Goal: Task Accomplishment & Management: Use online tool/utility

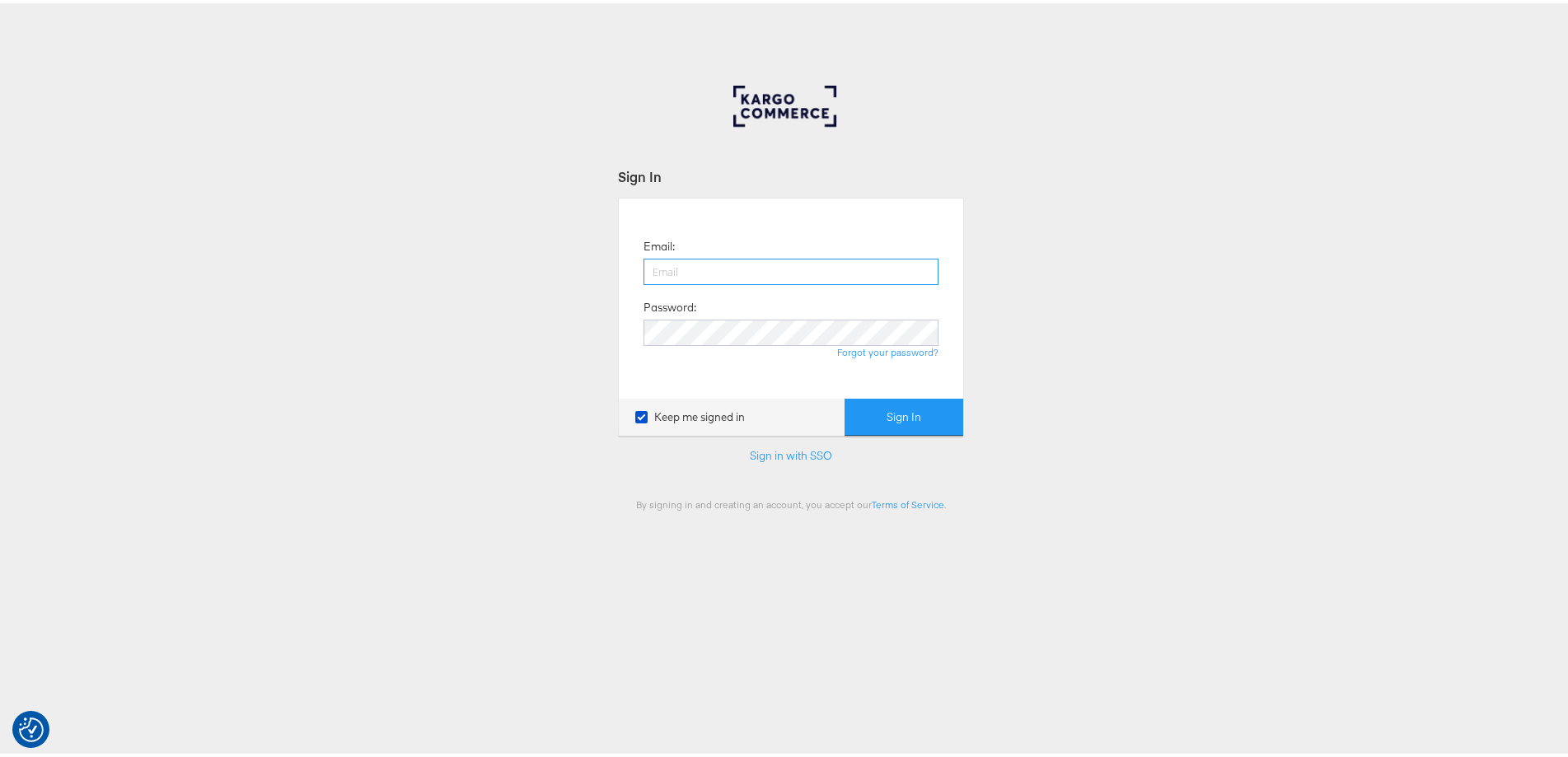
click at [667, 257] on input "email" at bounding box center [790, 268] width 295 height 26
type input "[PERSON_NAME][EMAIL_ADDRESS][PERSON_NAME][DOMAIN_NAME]"
click at [844, 395] on button "Sign In" at bounding box center [903, 414] width 119 height 37
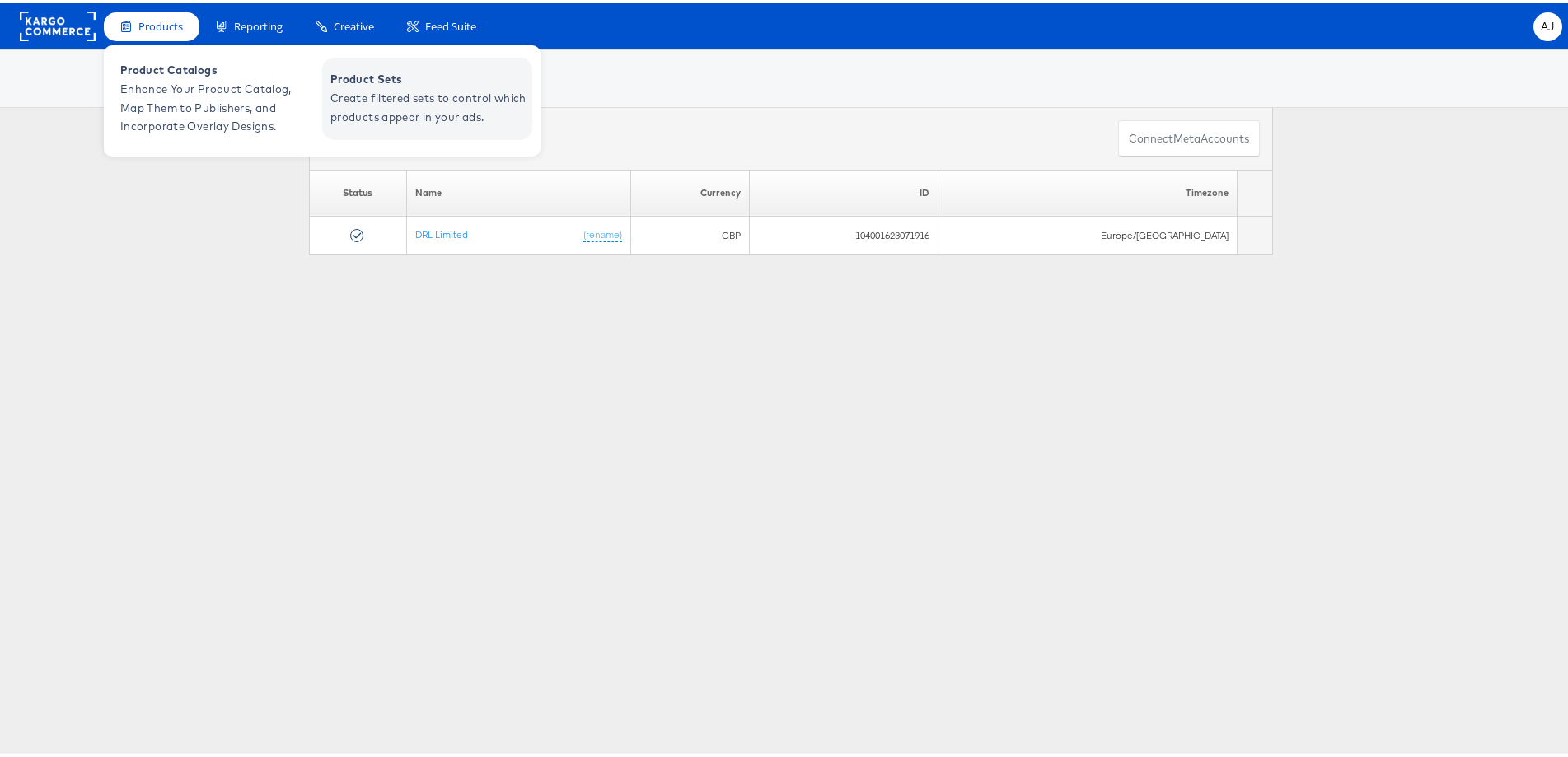
click at [355, 87] on span "Create filtered sets to control which products appear in your ads." at bounding box center [430, 104] width 198 height 38
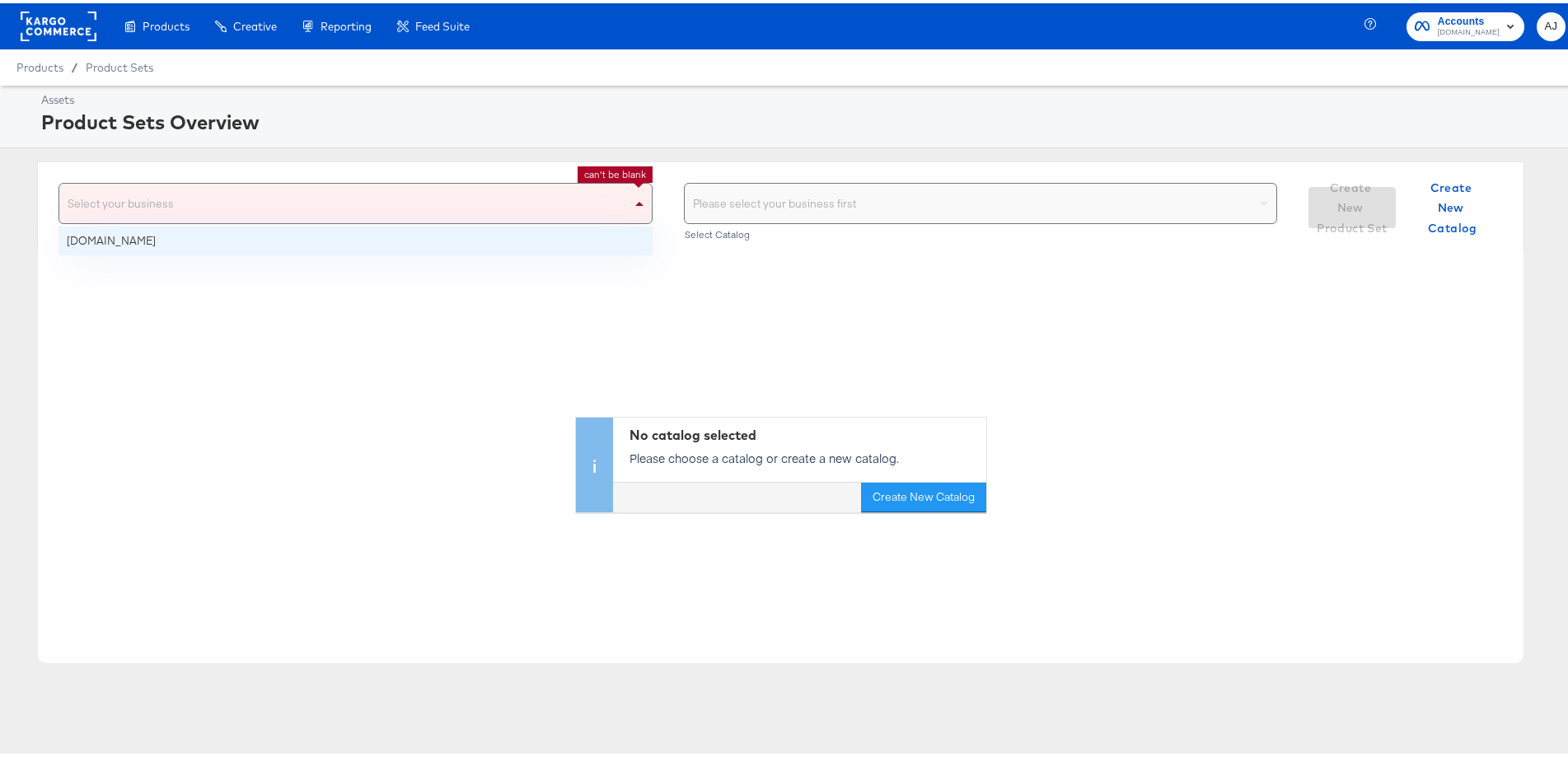
click at [481, 188] on div "Select your business" at bounding box center [355, 200] width 592 height 39
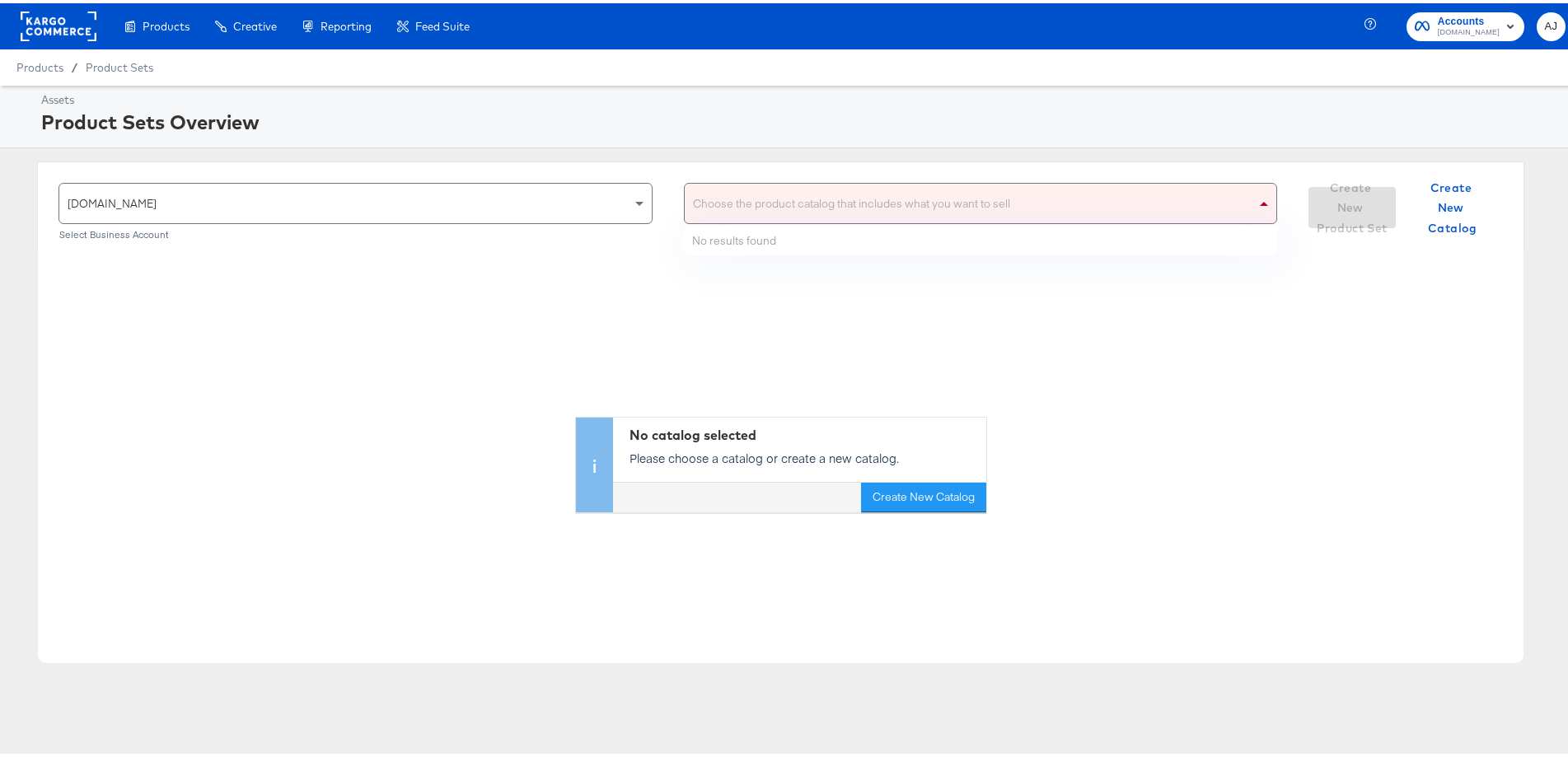
click at [784, 214] on div "Choose the product catalog that includes what you want to sell" at bounding box center [981, 200] width 592 height 39
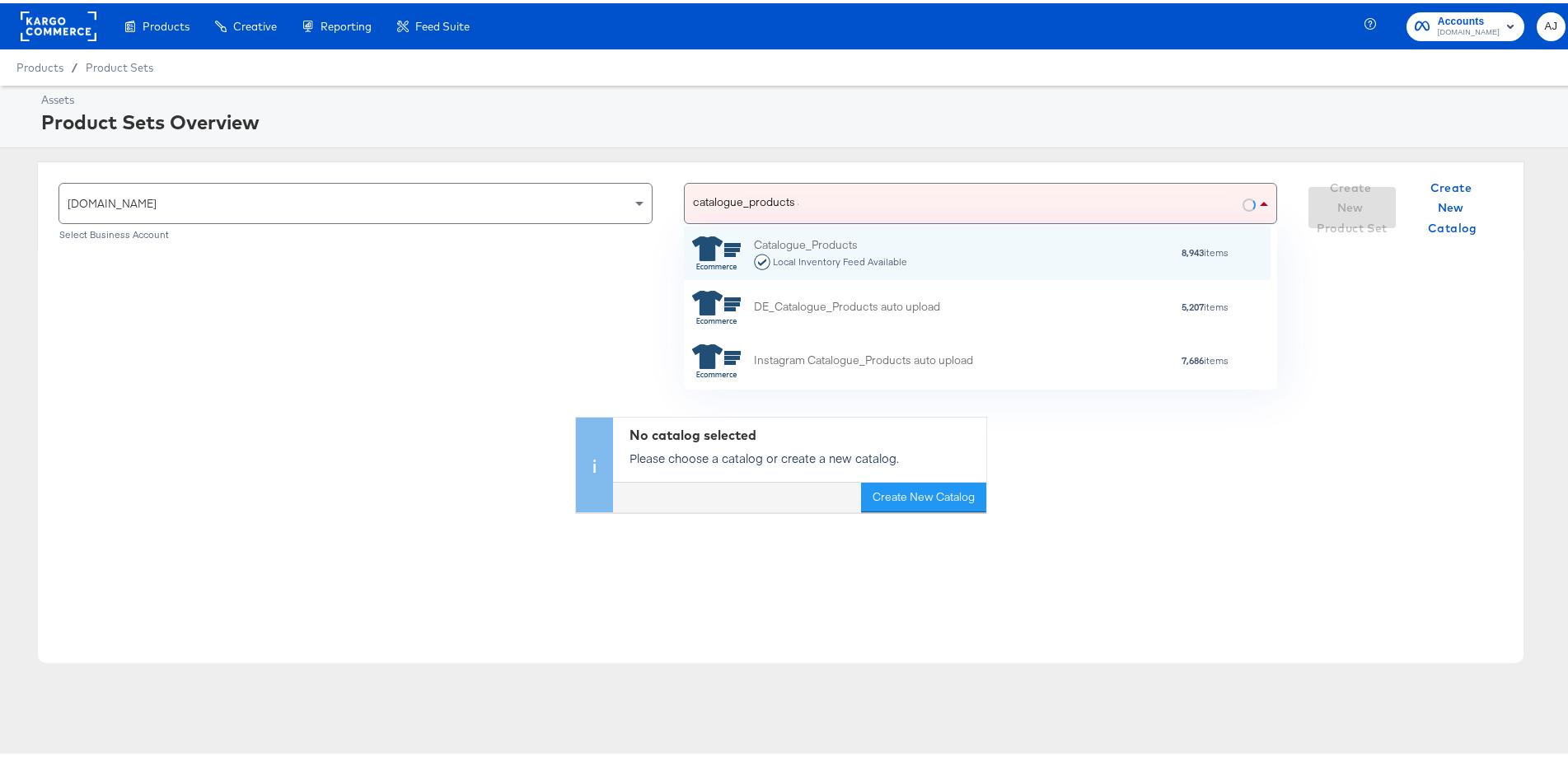
scroll to position [147, 573]
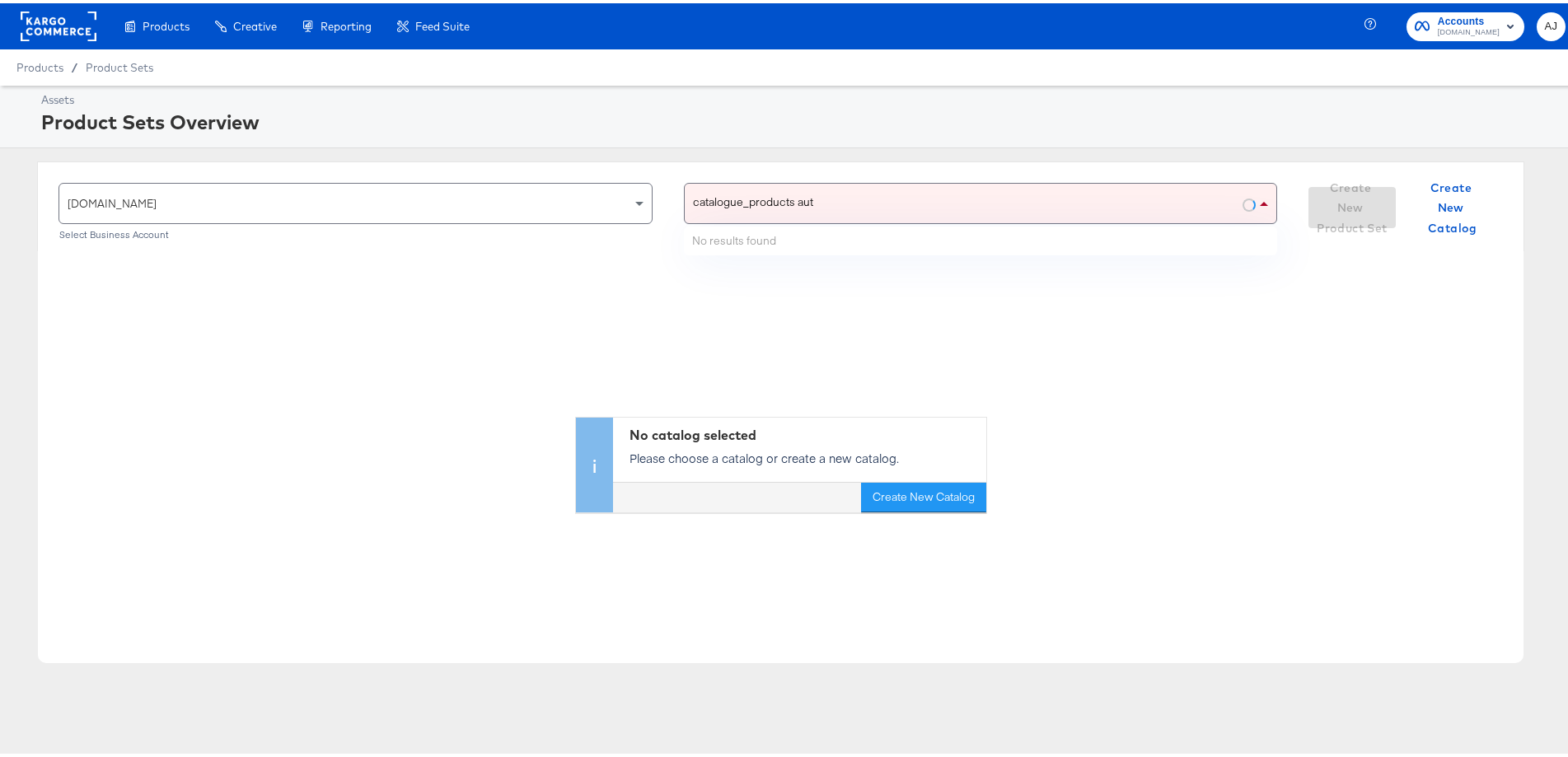
type input "catalogue_products auto"
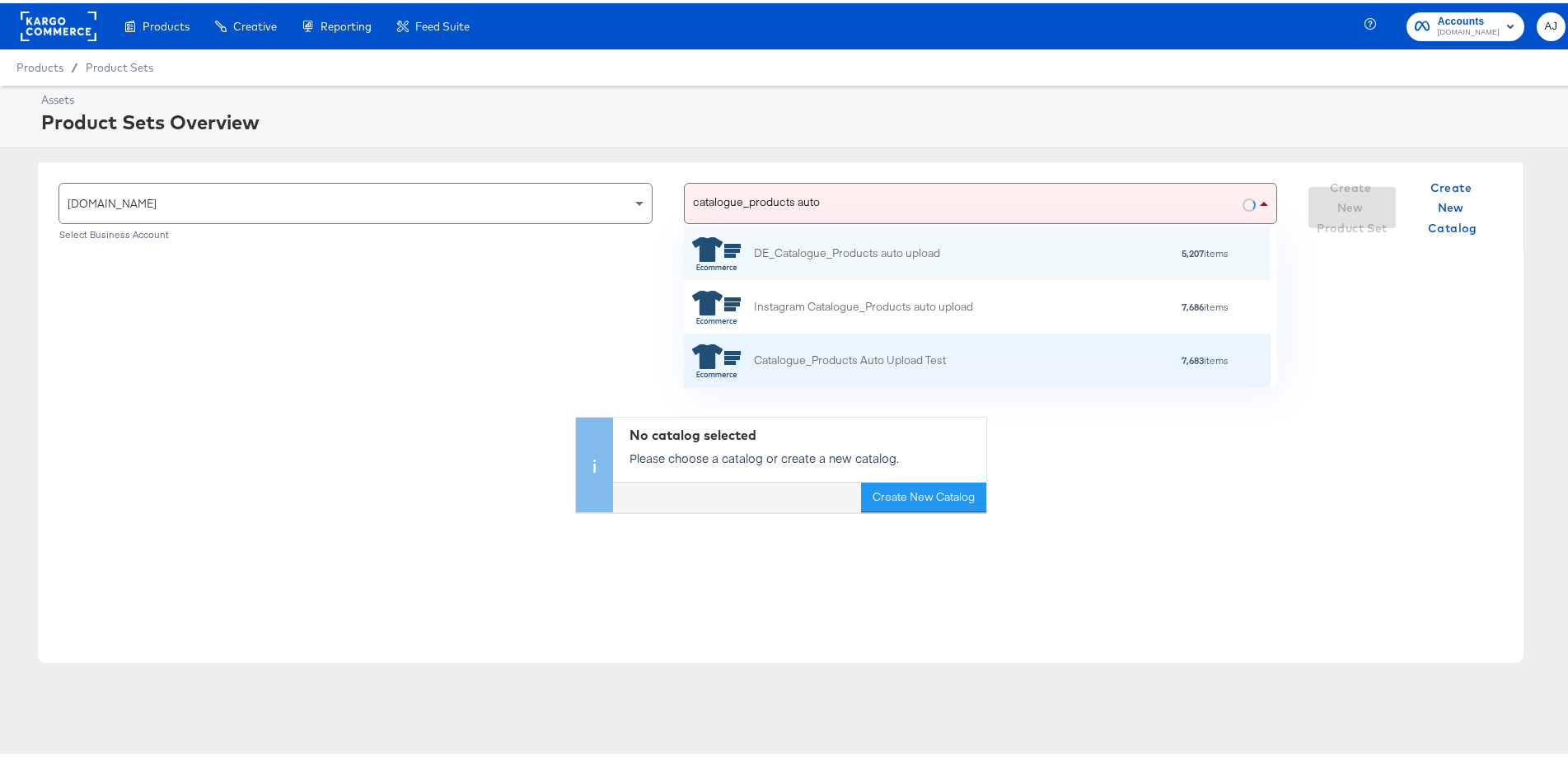
click at [843, 364] on div "Catalogue_Products Auto Upload Test" at bounding box center [850, 357] width 192 height 18
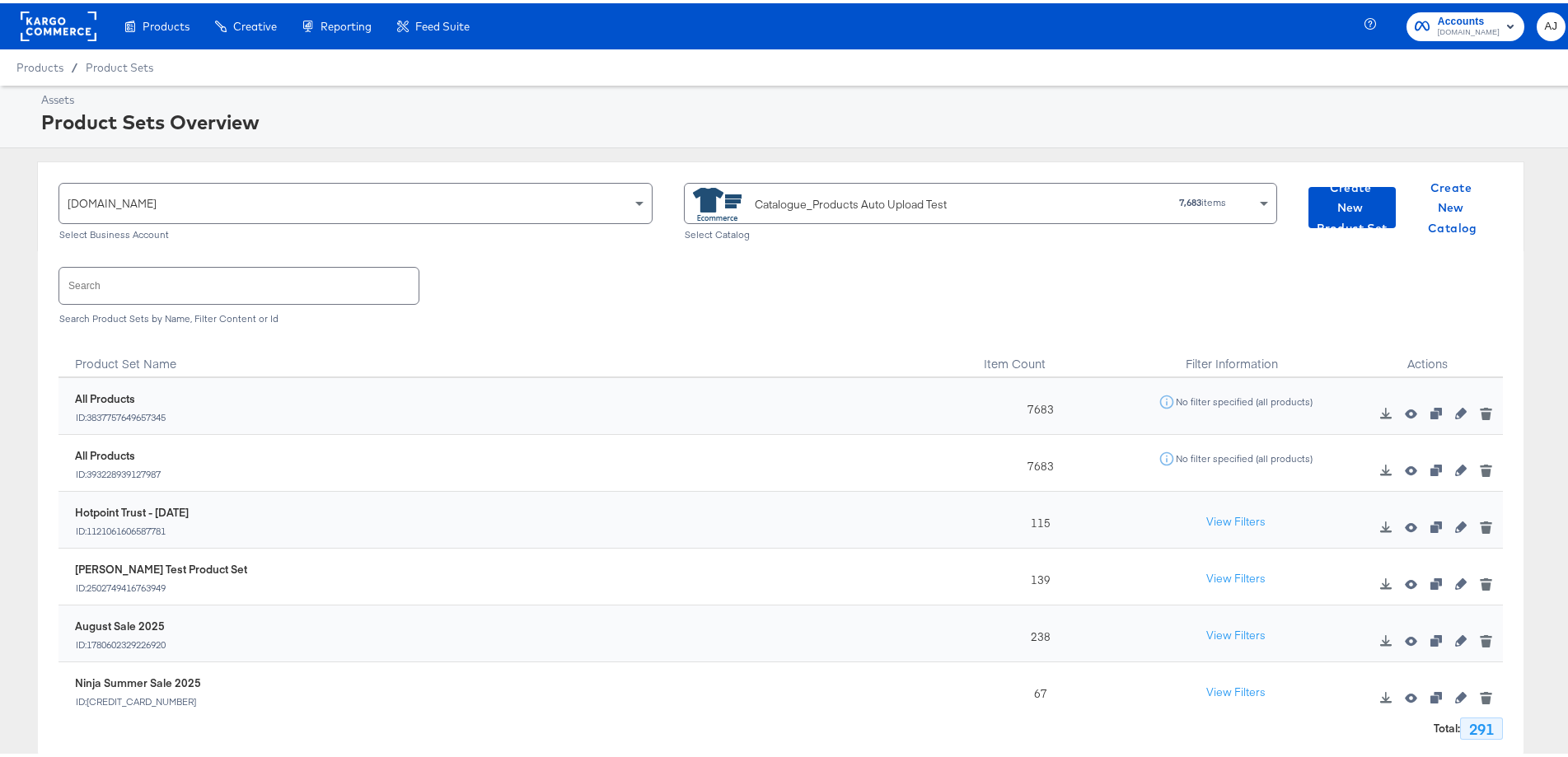
click at [153, 272] on input "text" at bounding box center [238, 282] width 359 height 35
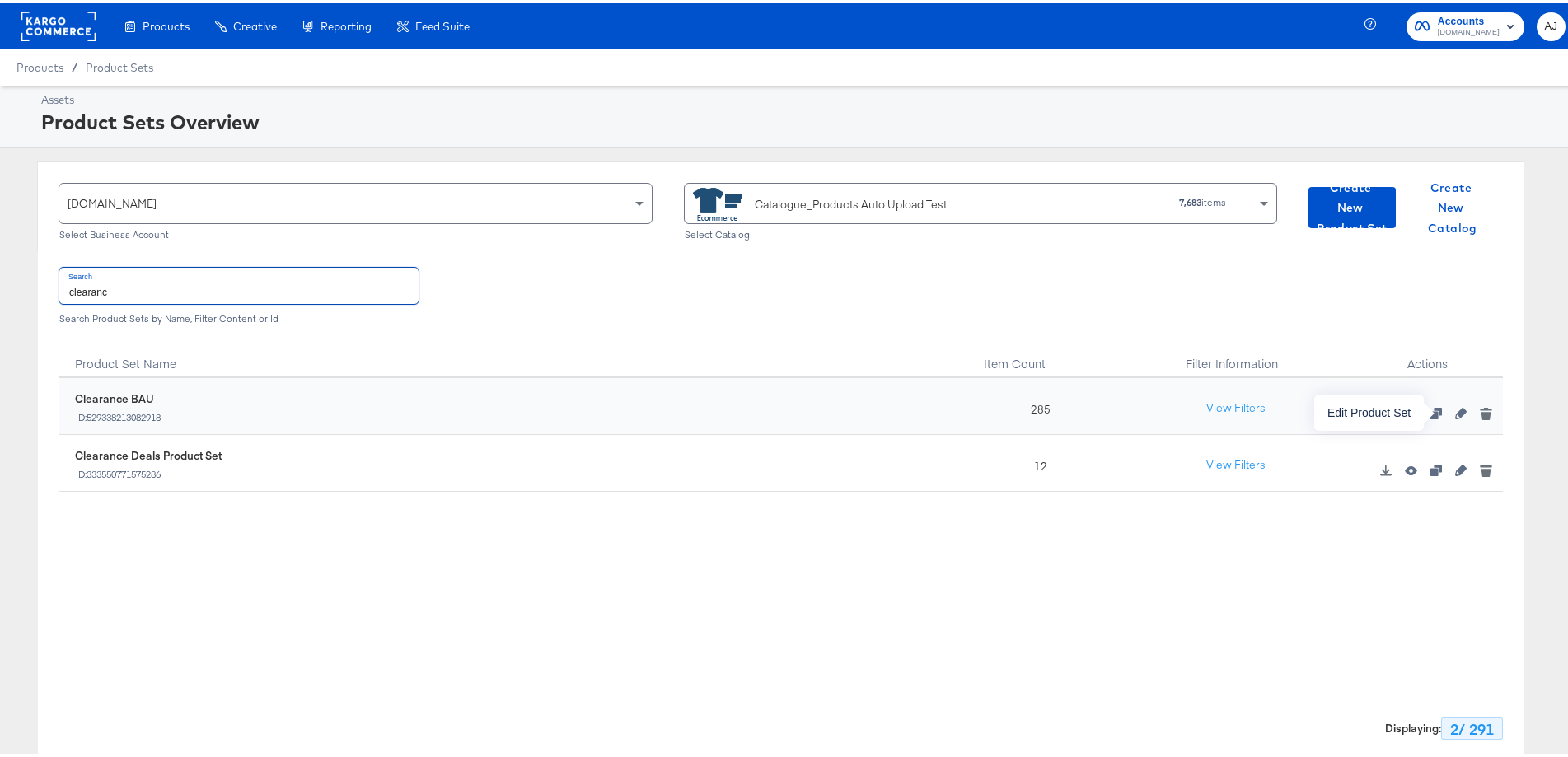
type input "clearanc"
click at [1455, 410] on icon "button" at bounding box center [1461, 410] width 12 height 12
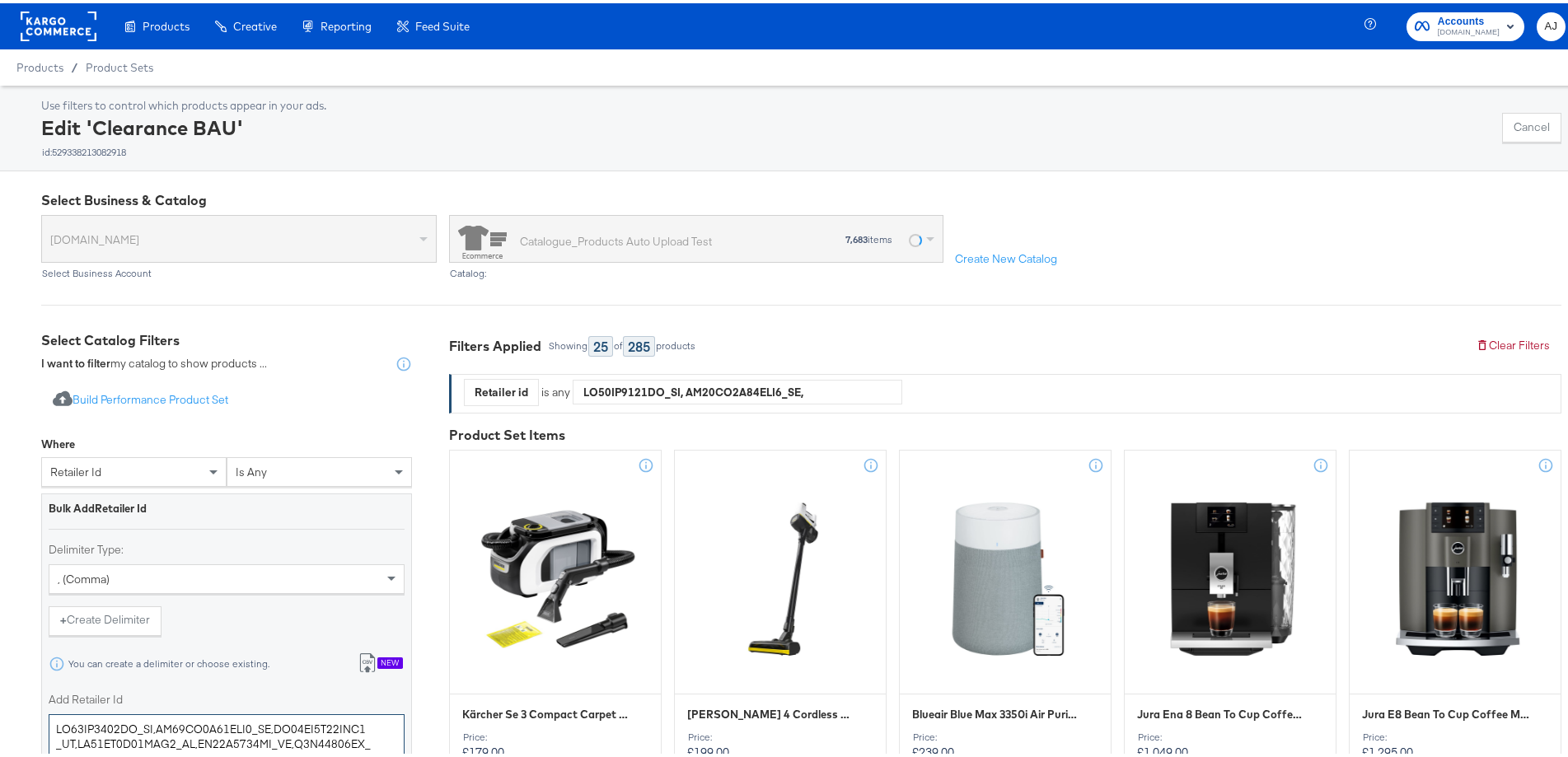
click at [327, 732] on textarea "Add Retailer Id" at bounding box center [227, 741] width 356 height 61
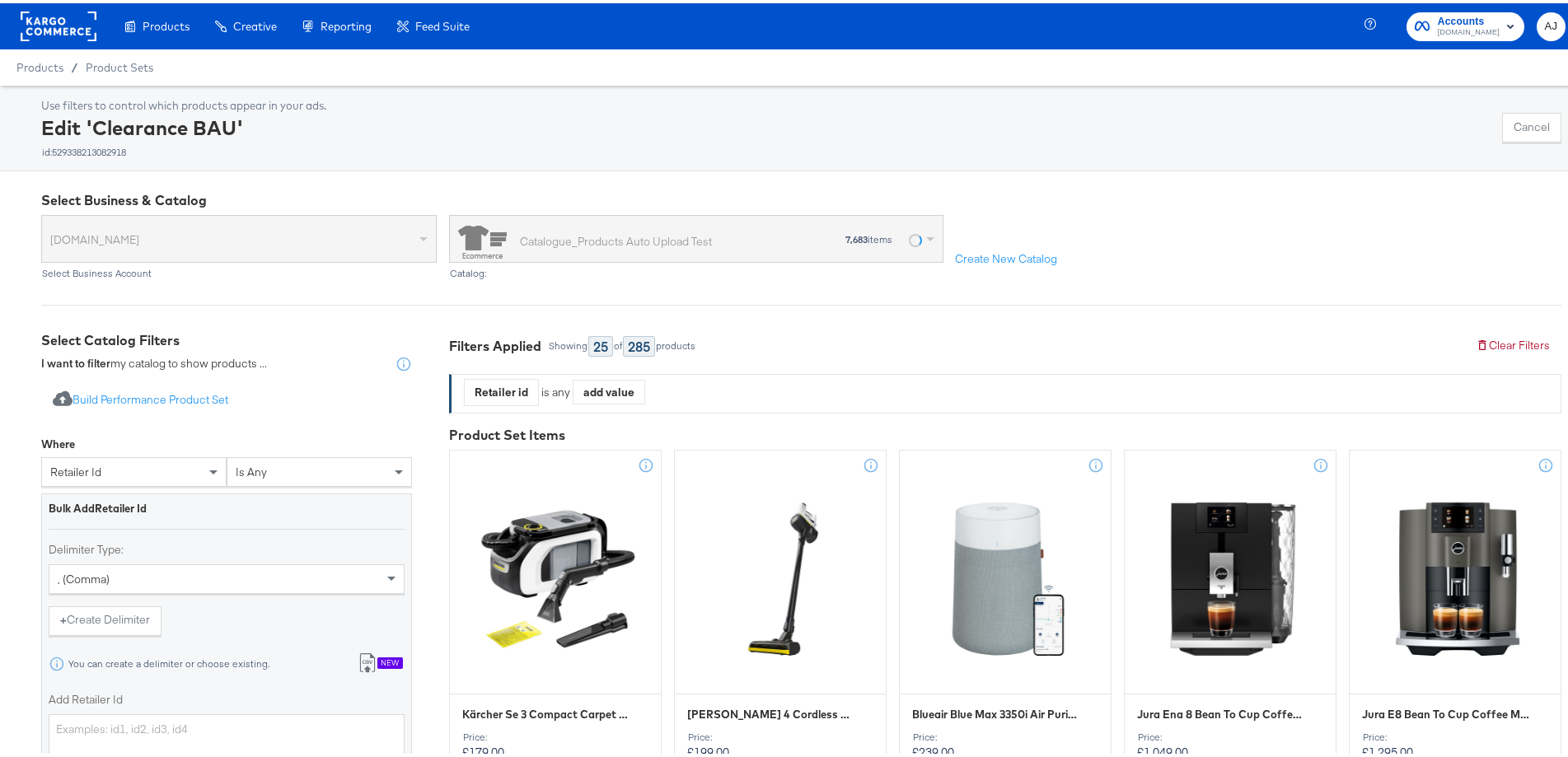
click at [388, 661] on div "New" at bounding box center [390, 660] width 25 height 12
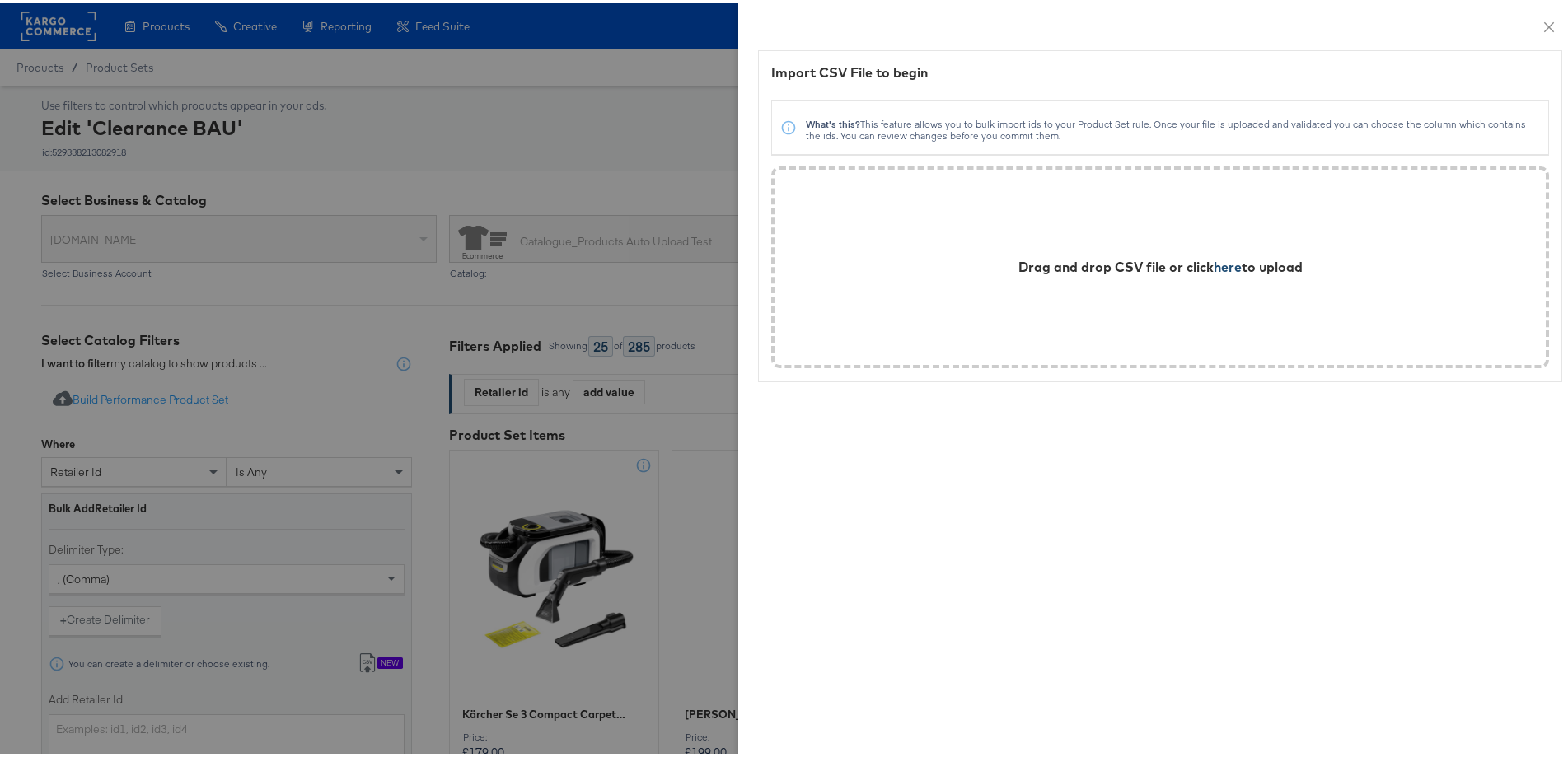
click at [1223, 262] on span "here" at bounding box center [1227, 263] width 28 height 17
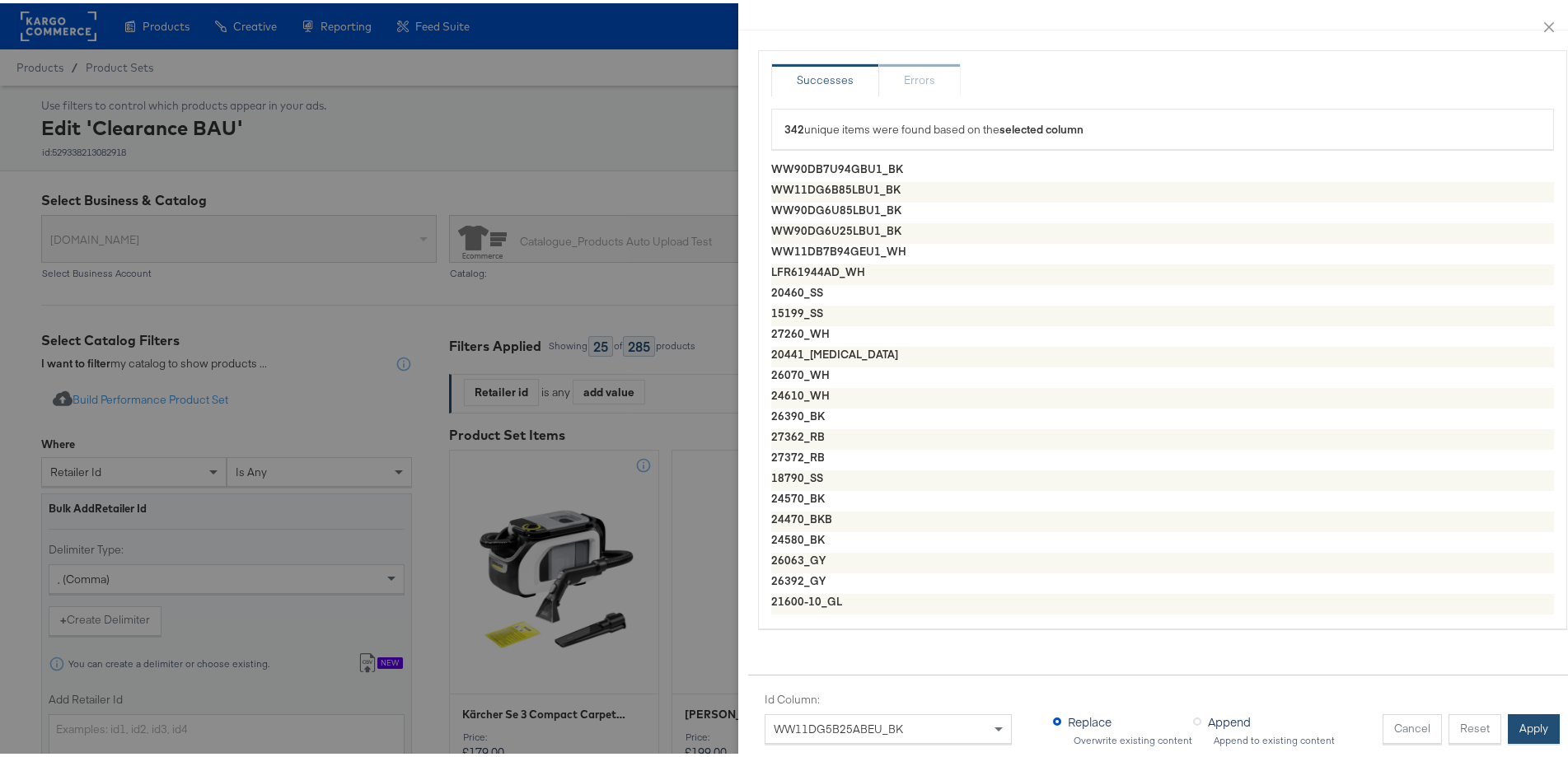
click at [1517, 713] on button "Apply" at bounding box center [1533, 726] width 52 height 29
type textarea "WW90DB7U94GBU1_BK,WW11DG6B85LBU1_BK,WW90DG6U85LBU1_BK,WW90DG6U25LBU1_BK,WW11DB7…"
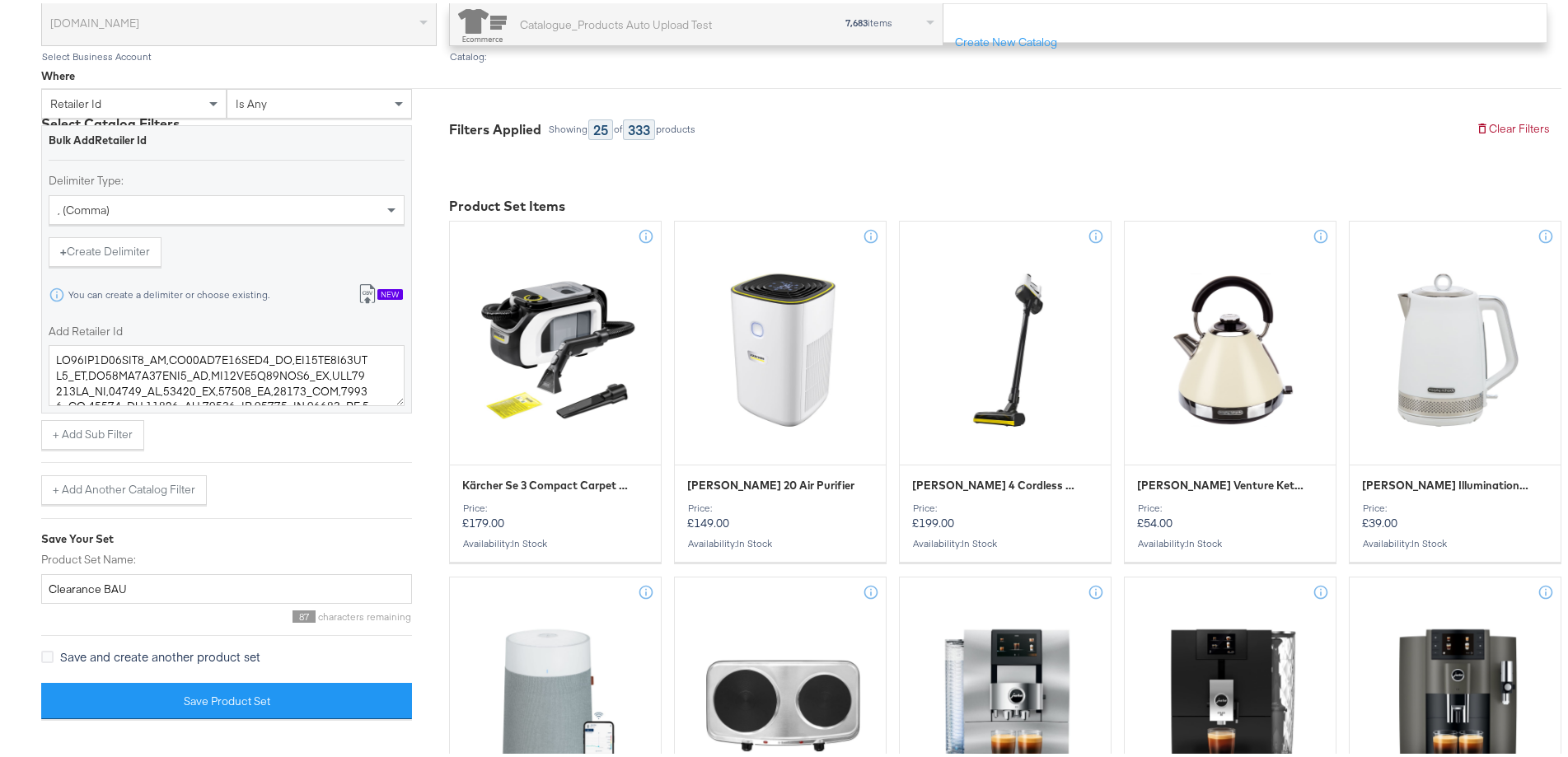
scroll to position [494, 0]
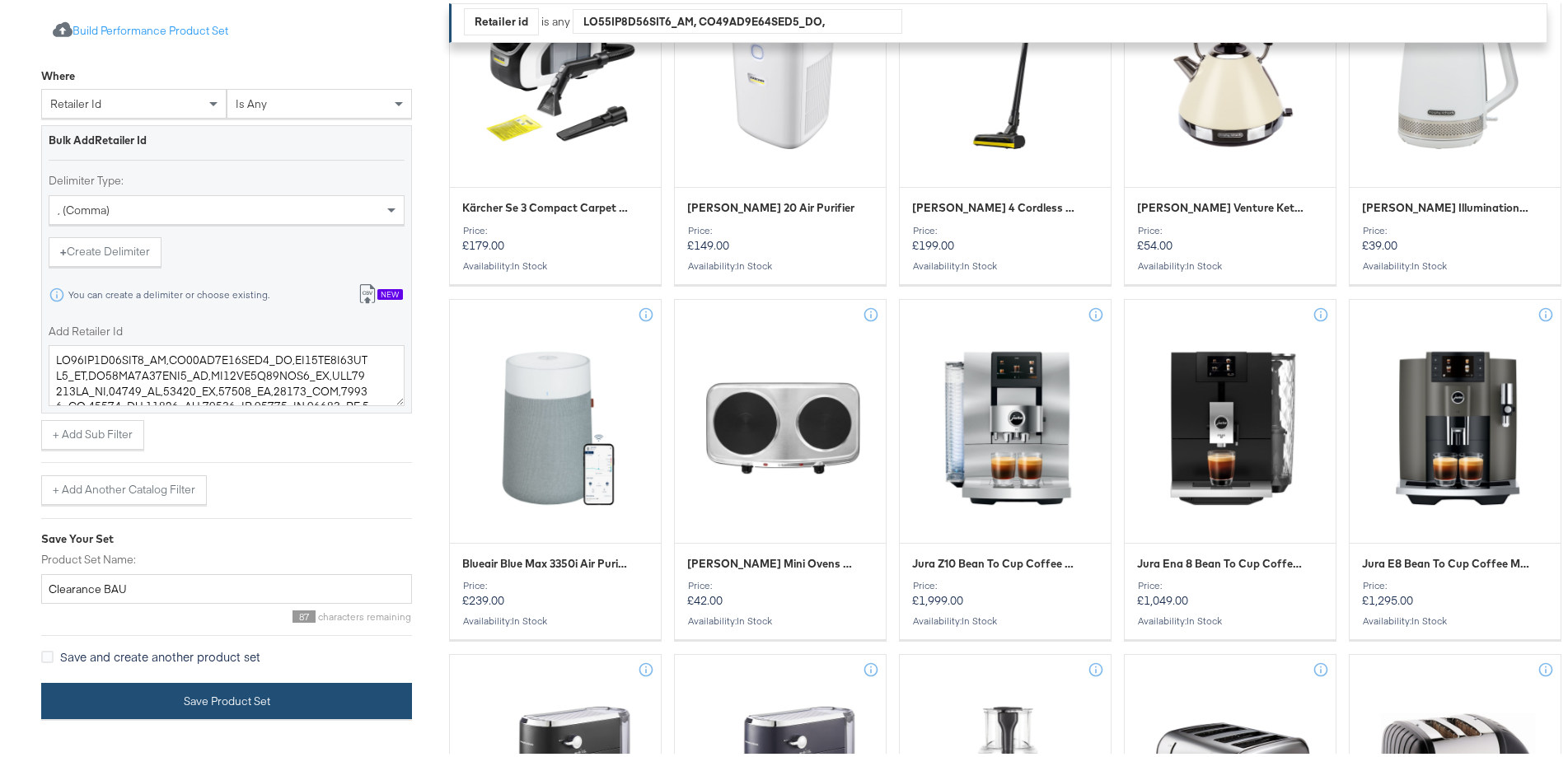
click at [314, 687] on button "Save Product Set" at bounding box center [227, 698] width 371 height 37
